Goal: Information Seeking & Learning: Learn about a topic

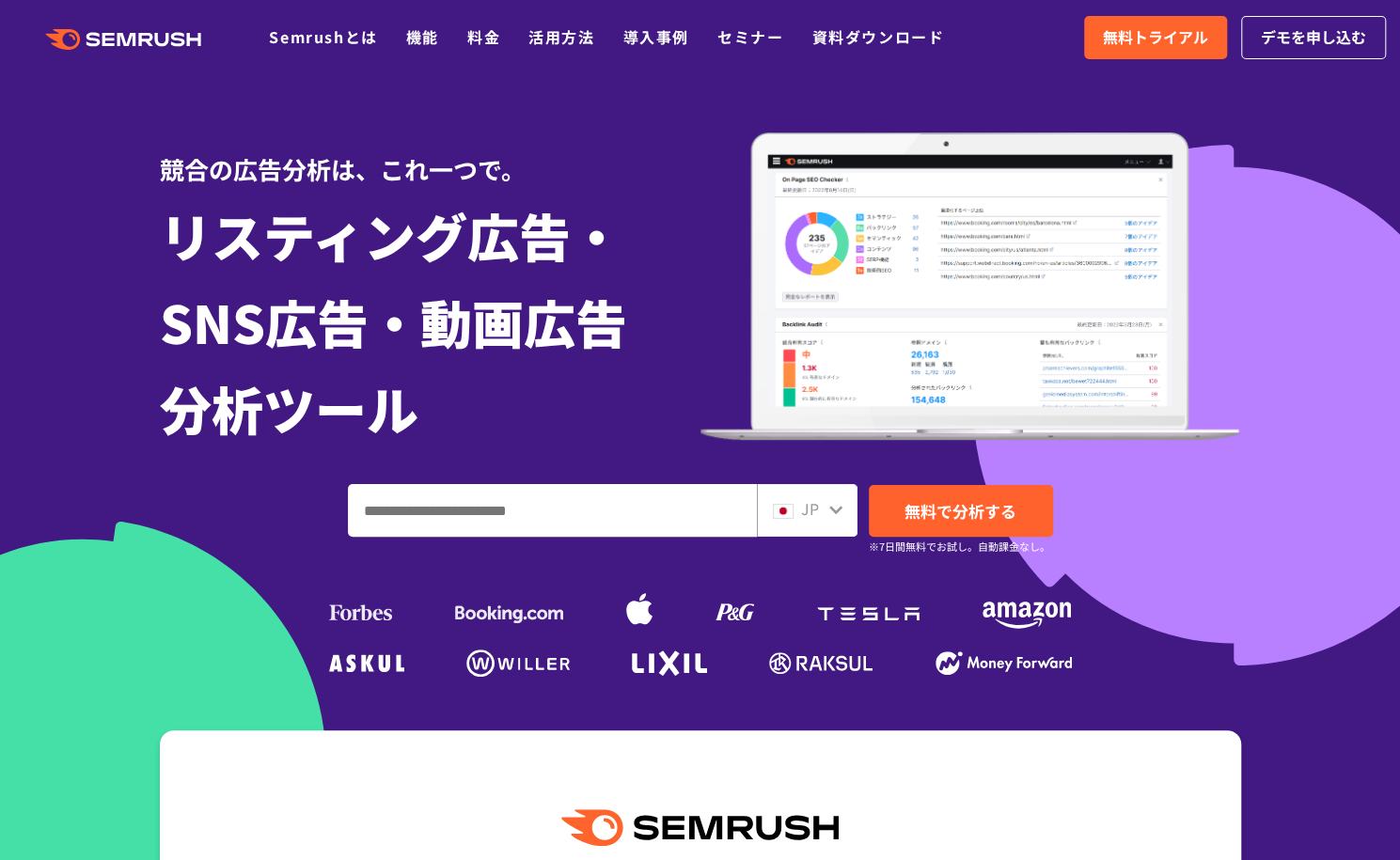
click at [534, 505] on input "ドメイン、キーワードまたはURLを入力してください" at bounding box center [552, 510] width 407 height 51
click at [827, 512] on div "JP" at bounding box center [803, 509] width 60 height 25
click at [359, 29] on link "Semrushとは" at bounding box center [322, 37] width 108 height 23
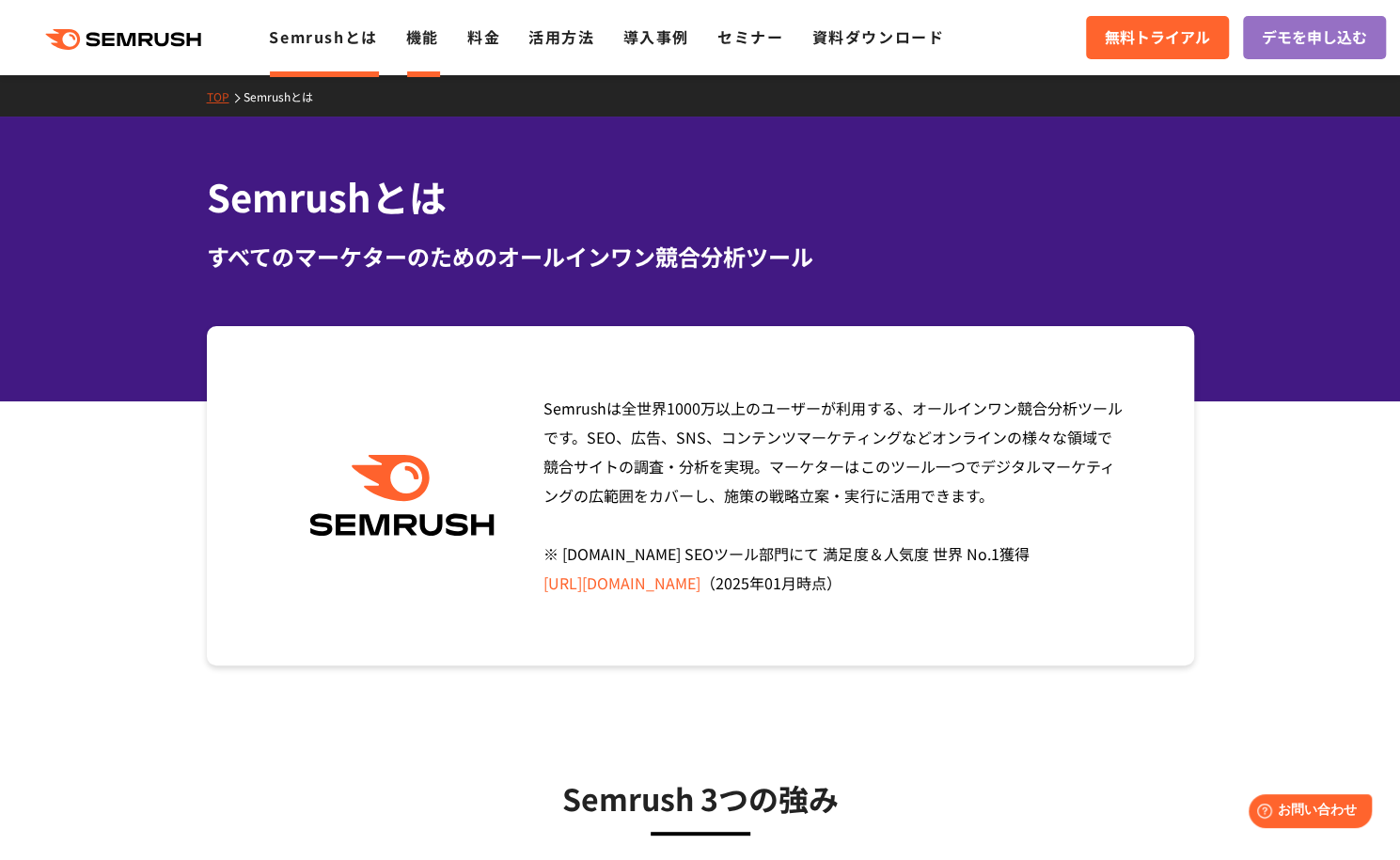
click at [433, 44] on link "機能" at bounding box center [422, 37] width 32 height 23
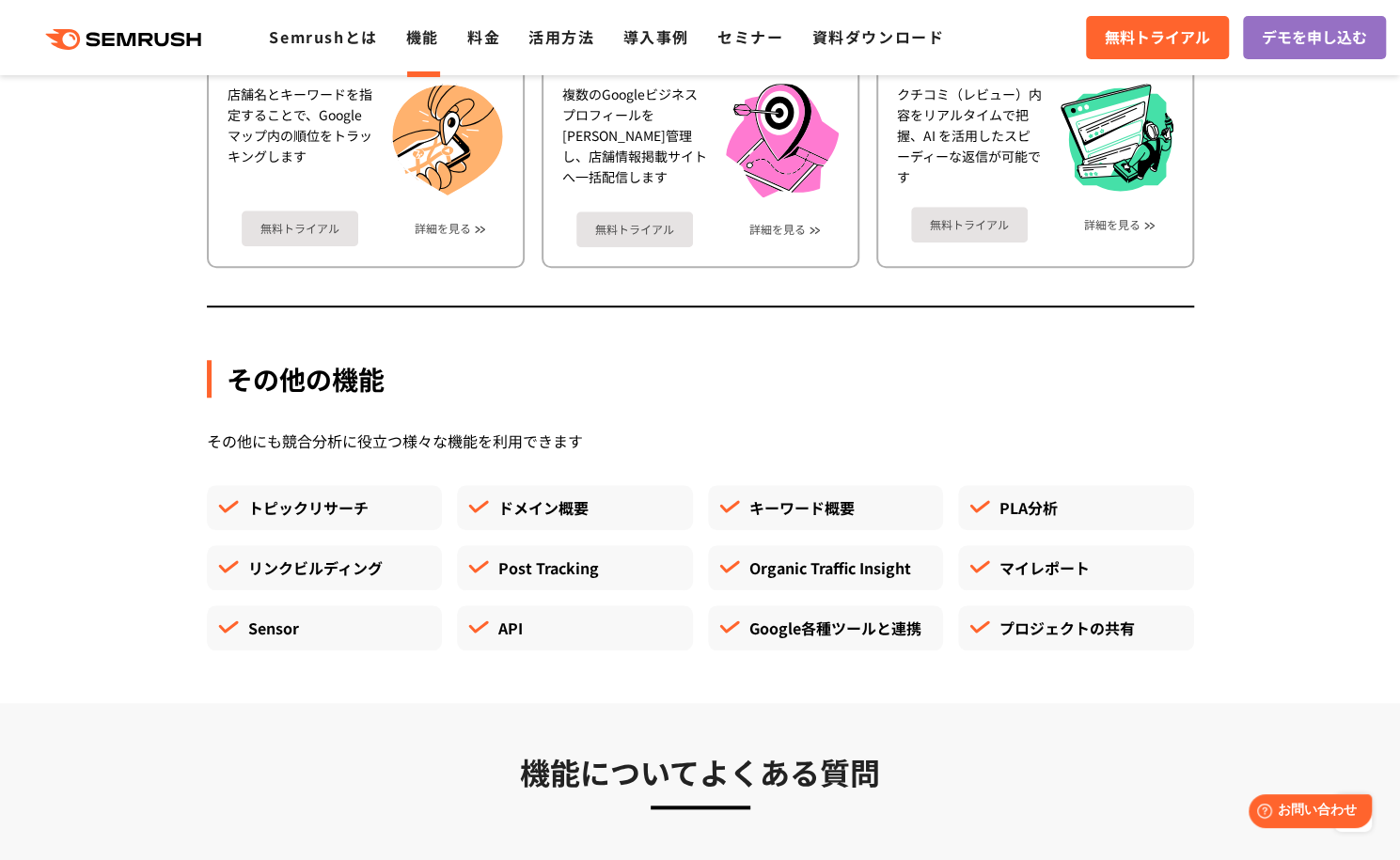
scroll to position [4935, 0]
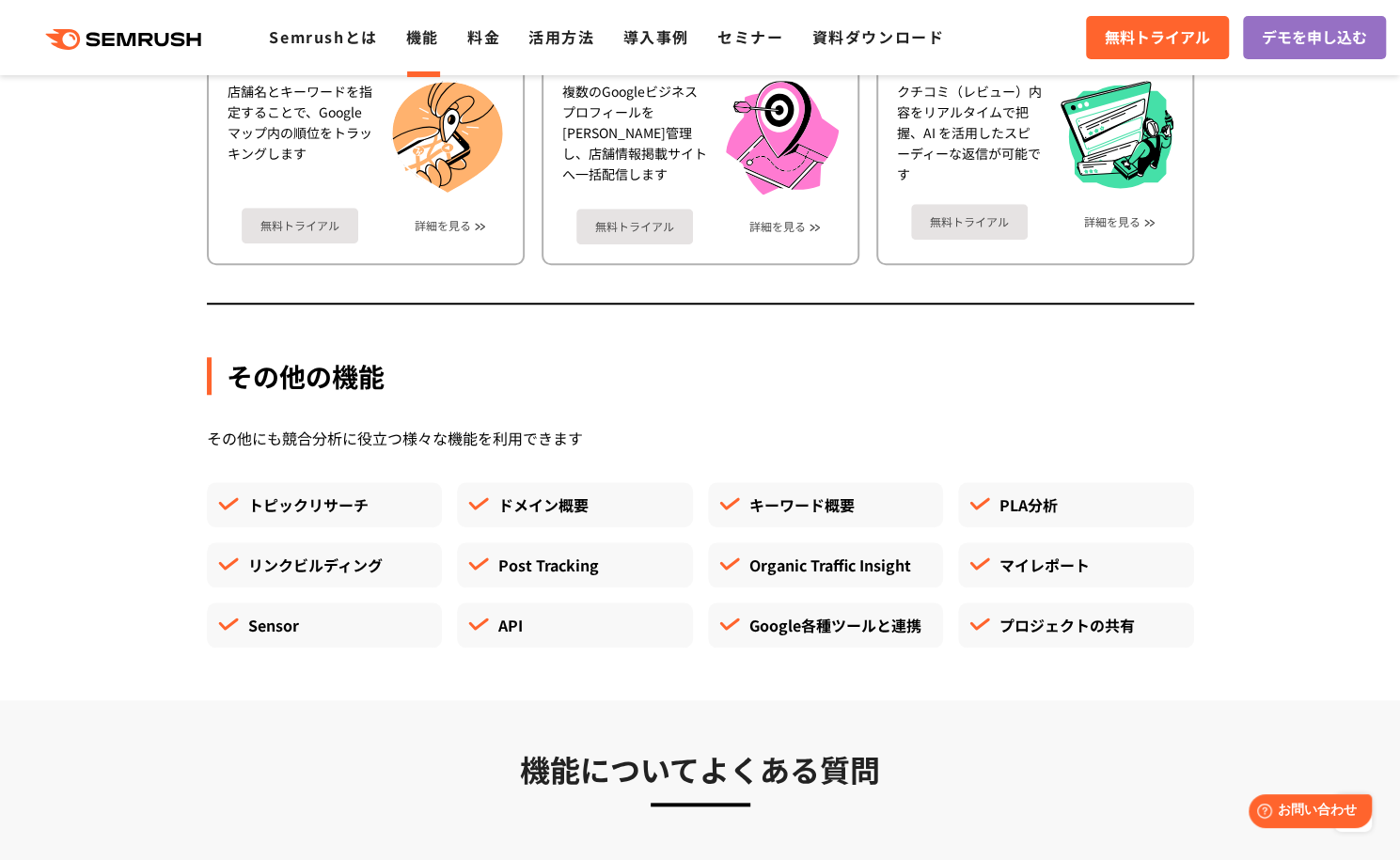
click at [284, 615] on div "Sensor" at bounding box center [324, 625] width 236 height 45
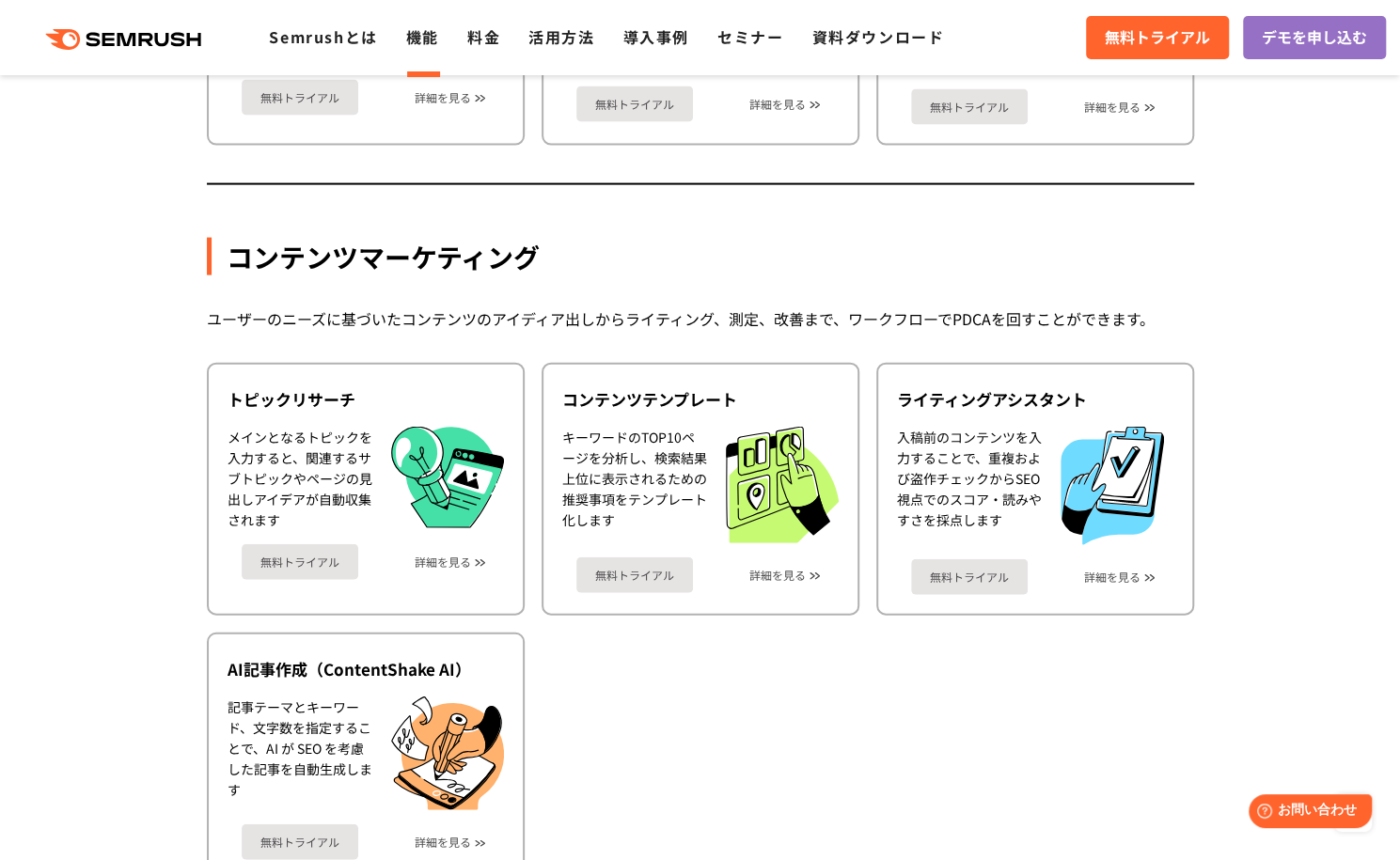
scroll to position [1965, 0]
